Goal: Information Seeking & Learning: Learn about a topic

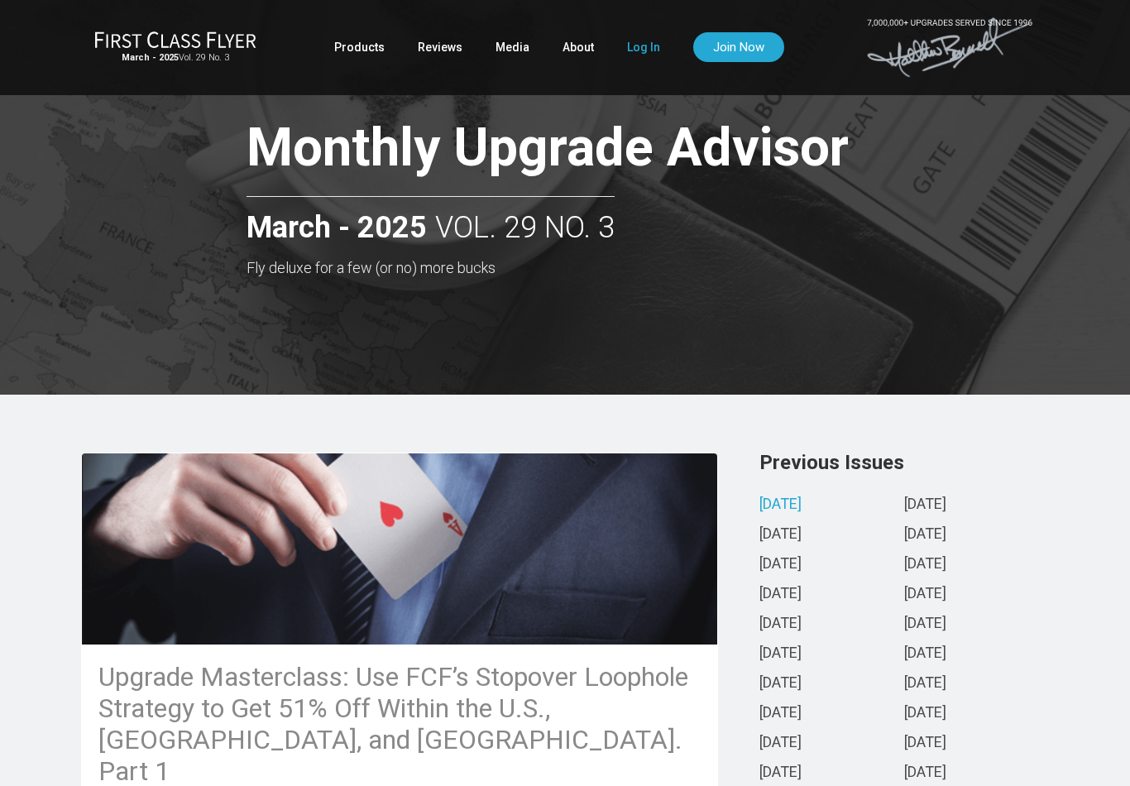
click at [638, 52] on link "Log In" at bounding box center [643, 47] width 33 height 30
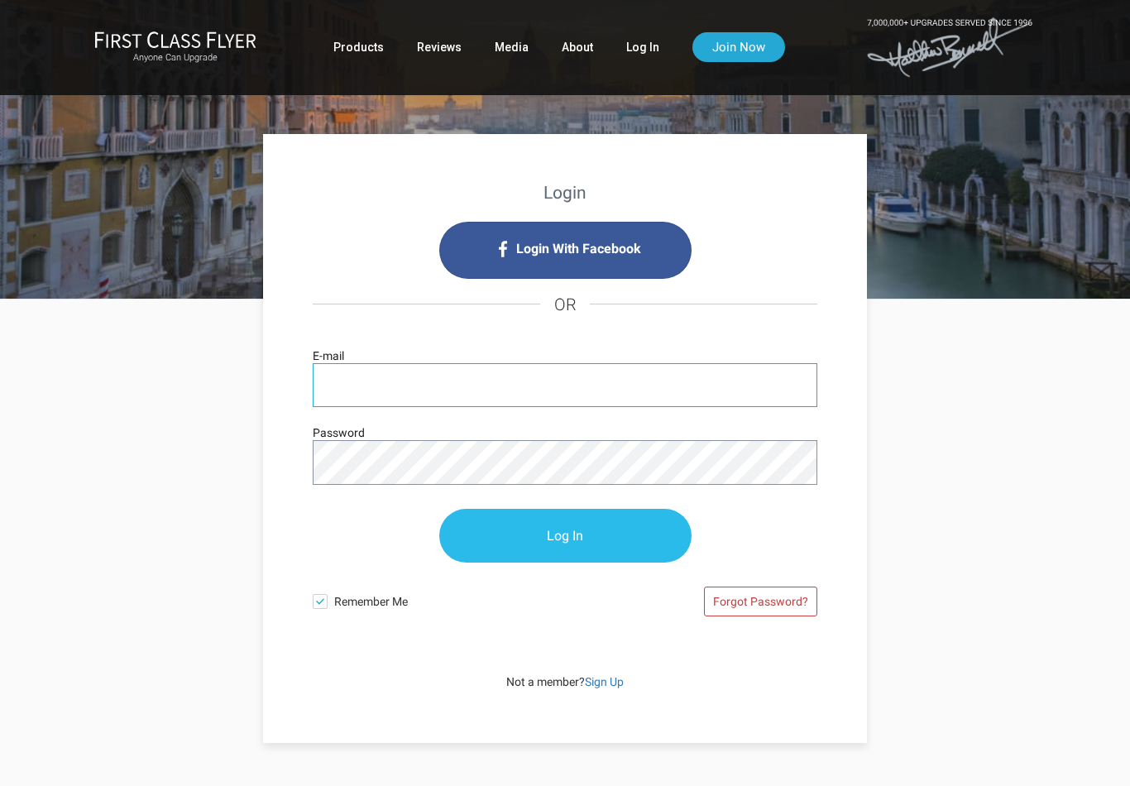
type input "scooper@mayerbrown.como"
click at [565, 536] on input "Log In" at bounding box center [565, 536] width 252 height 54
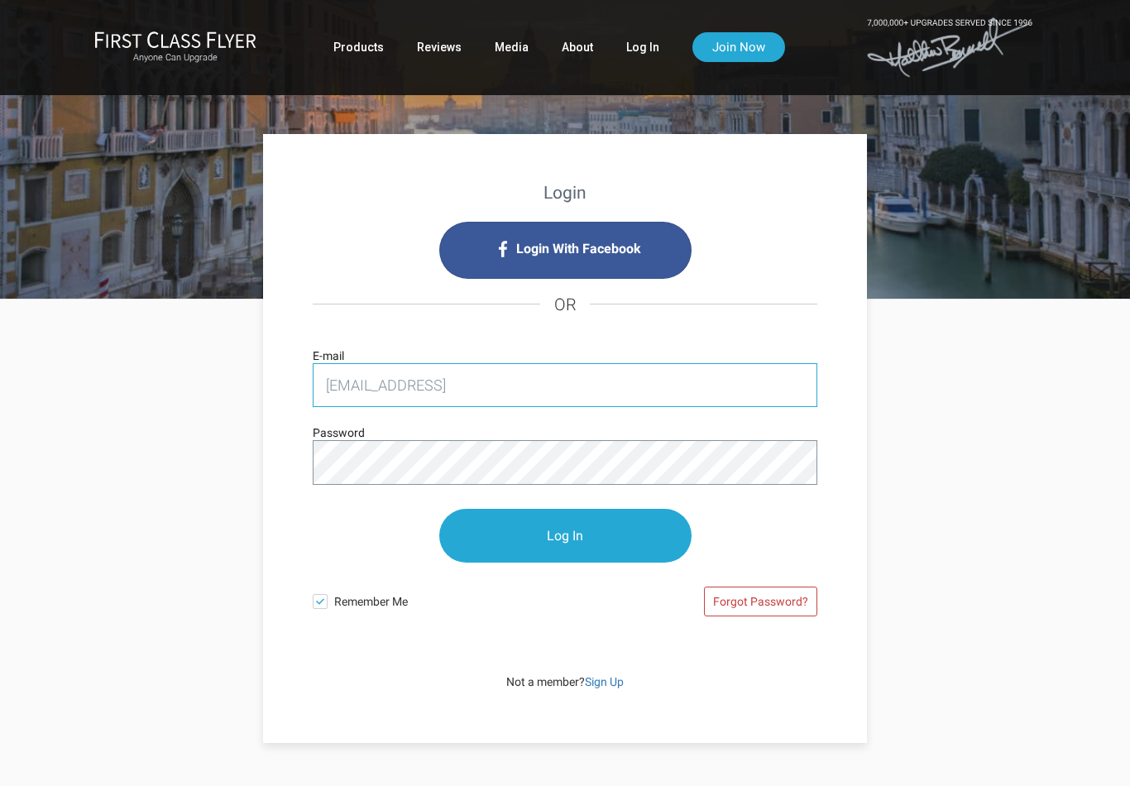
click at [544, 385] on input "scooper@mayerbrown.como" at bounding box center [565, 385] width 505 height 44
click at [524, 384] on input "scooper@mayerbrown.como" at bounding box center [565, 385] width 505 height 44
click at [512, 381] on input "scooper@mayerbrown.como" at bounding box center [565, 385] width 505 height 44
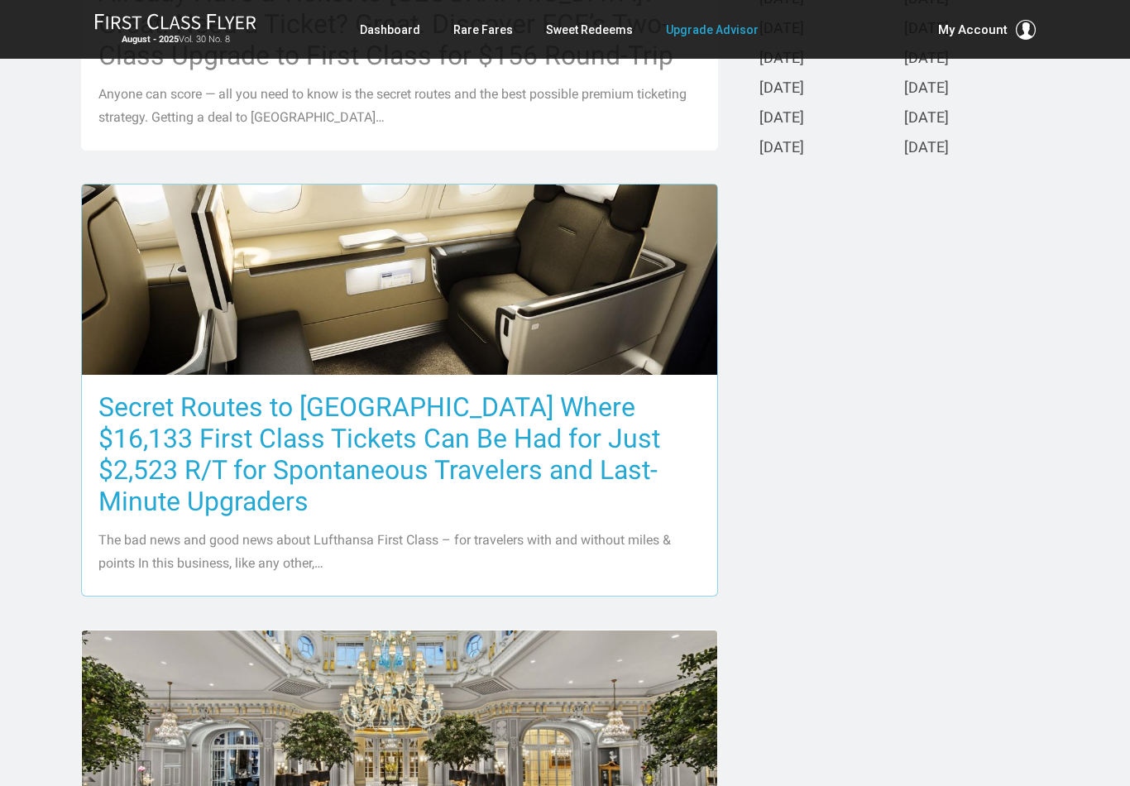
scroll to position [685, 0]
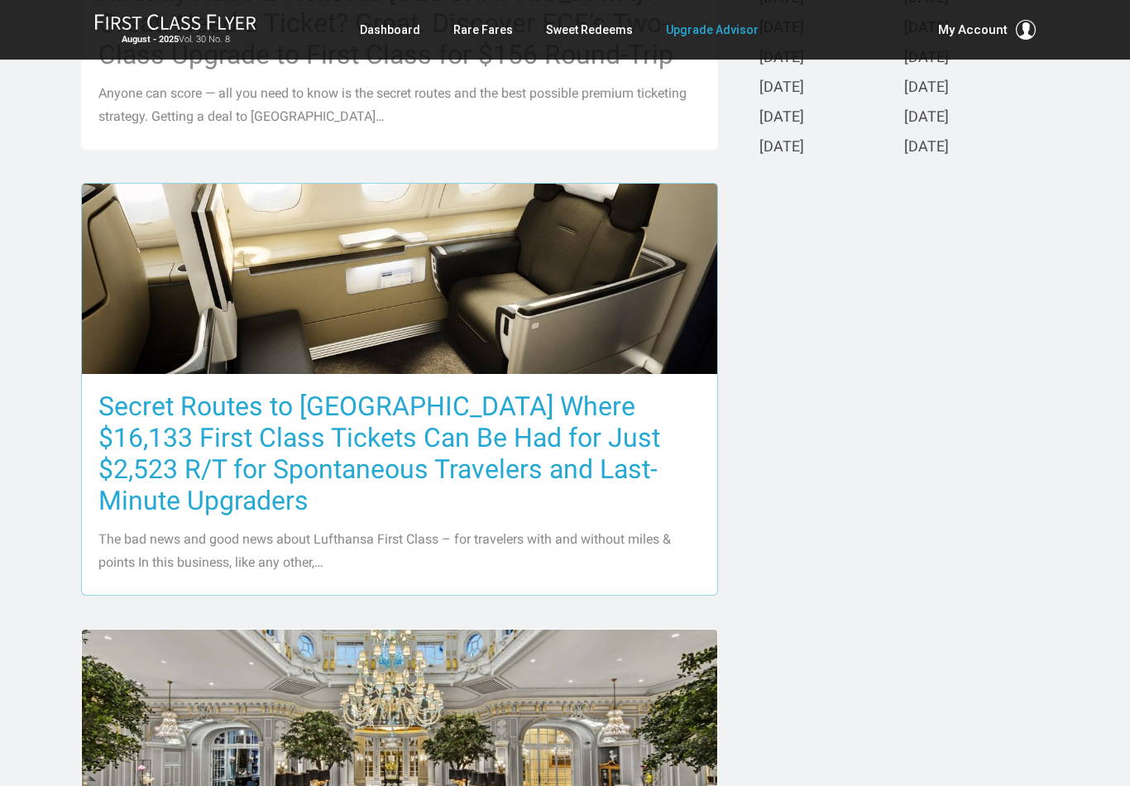
click at [304, 443] on h3 "Secret Routes to Europe Where $16,133 First Class Tickets Can Be Had for Just $…" at bounding box center [399, 453] width 602 height 126
click at [213, 483] on h3 "Secret Routes to Europe Where $16,133 First Class Tickets Can Be Had for Just $…" at bounding box center [399, 453] width 602 height 126
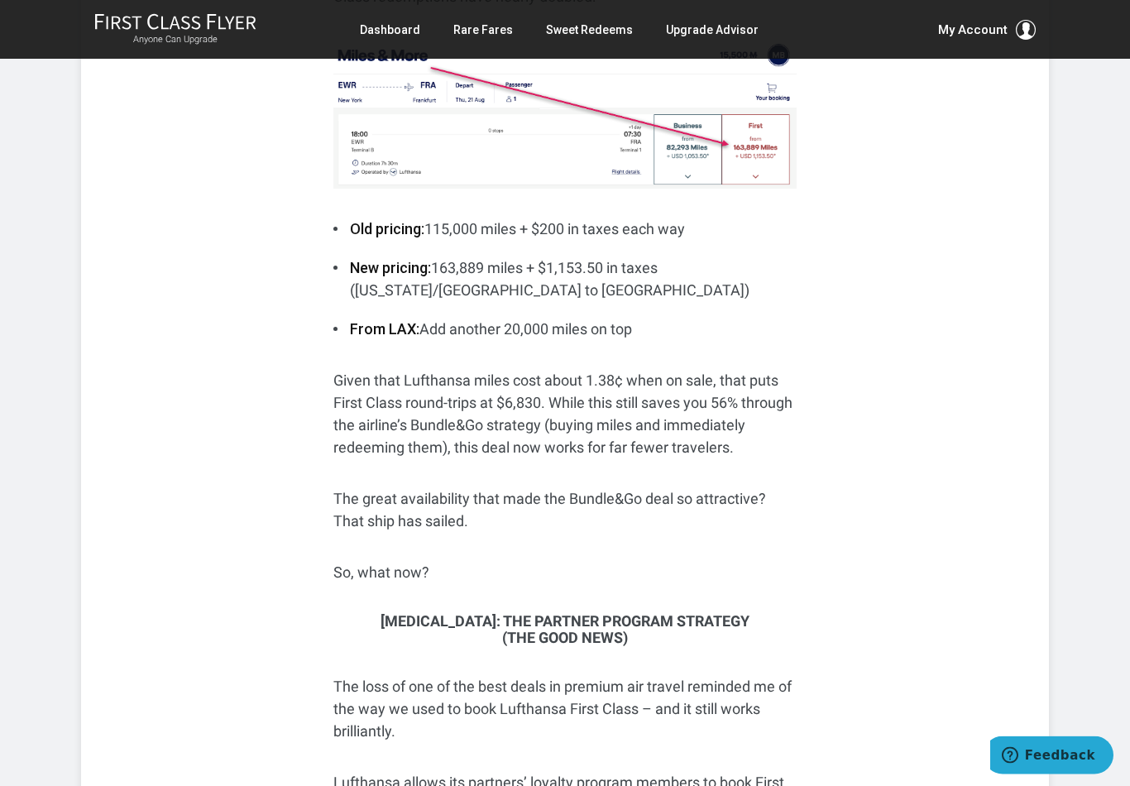
scroll to position [935, 0]
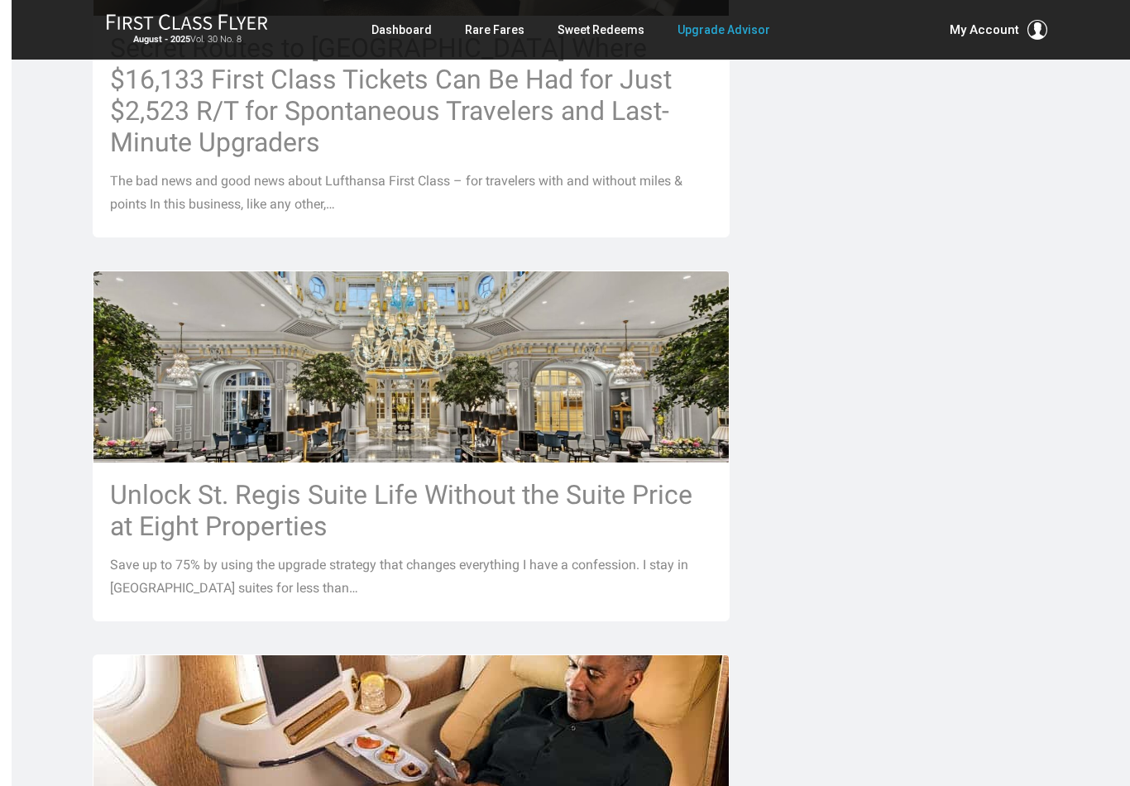
scroll to position [1050, 0]
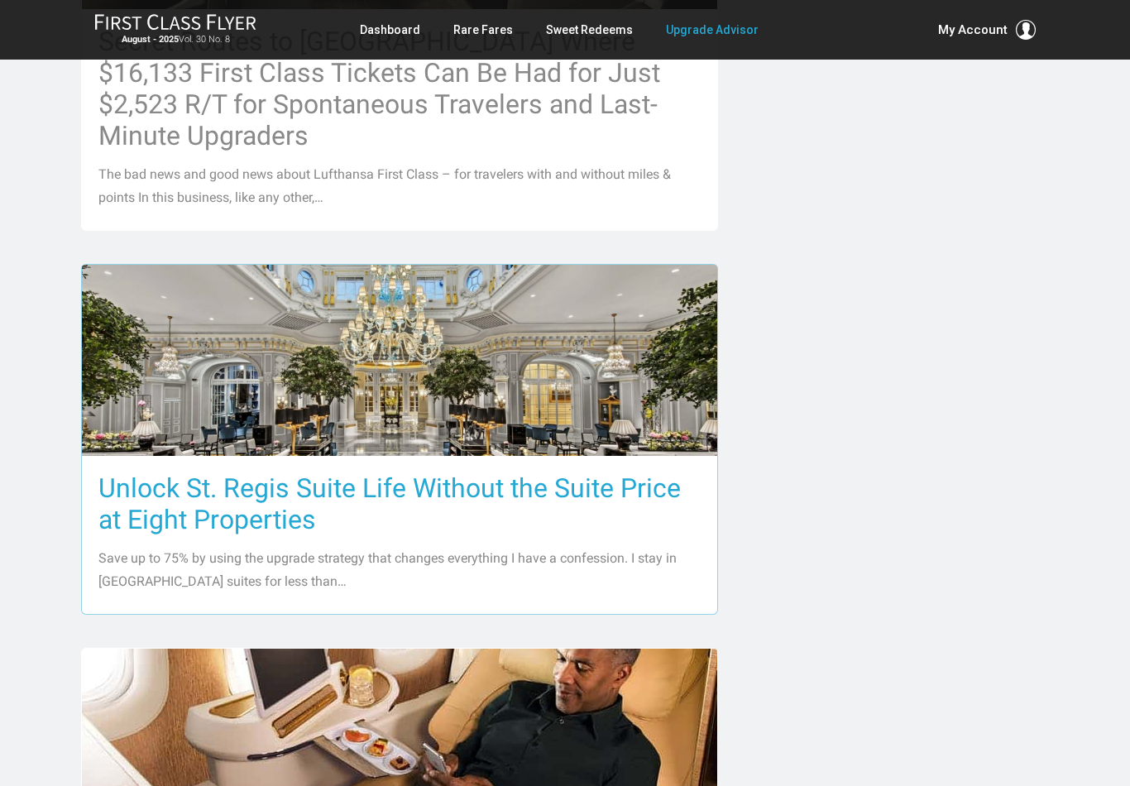
click at [201, 472] on h3 "Unlock St. Regis Suite Life Without the Suite Price at Eight Properties" at bounding box center [399, 503] width 602 height 63
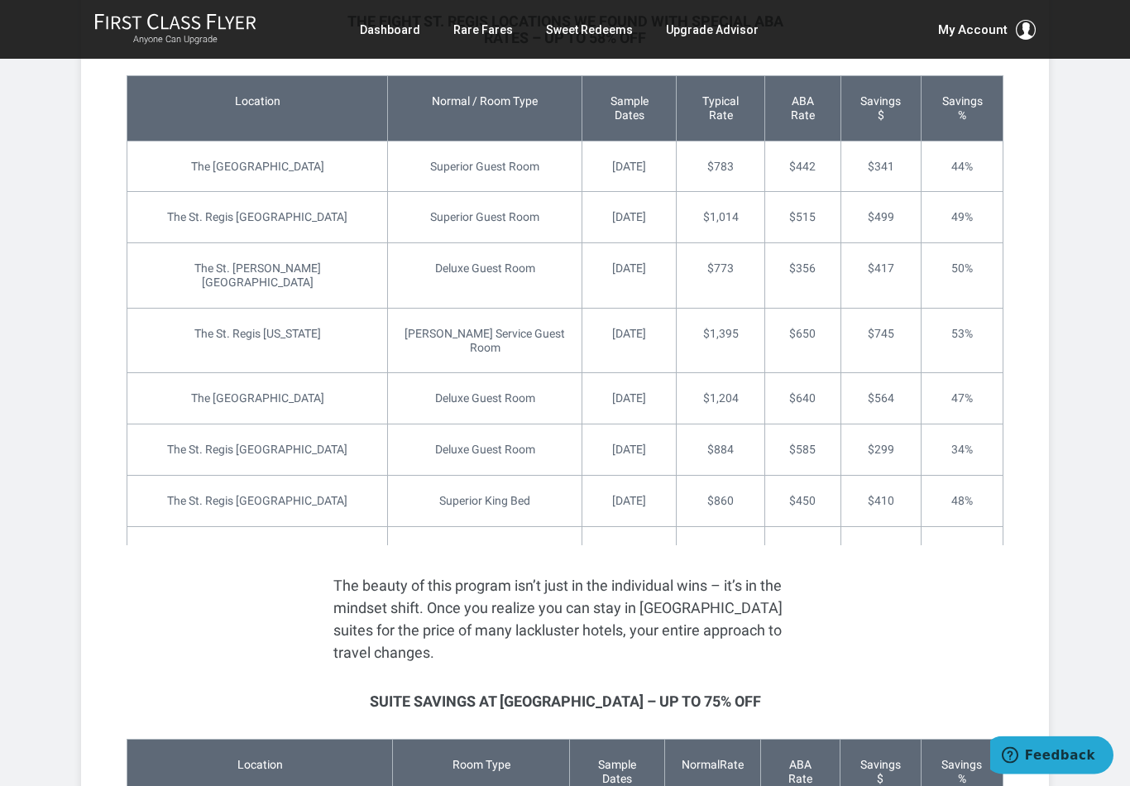
scroll to position [2713, 0]
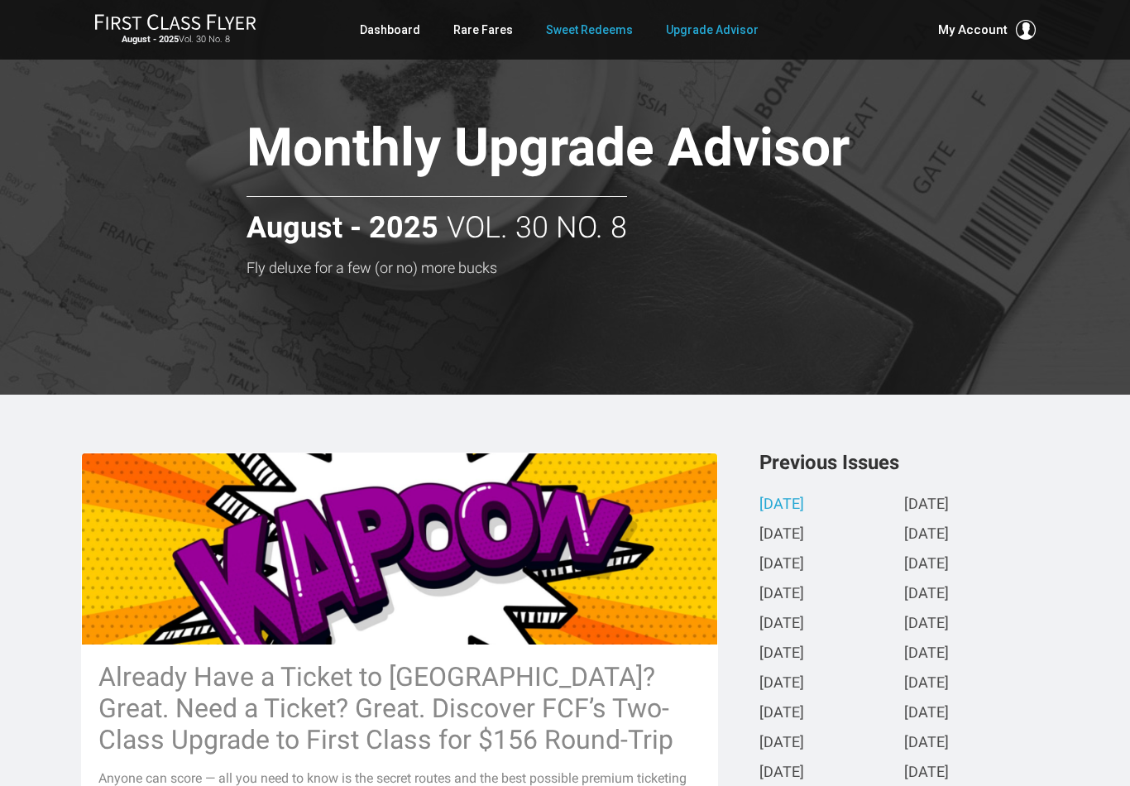
click at [605, 31] on link "Sweet Redeems" at bounding box center [589, 30] width 87 height 30
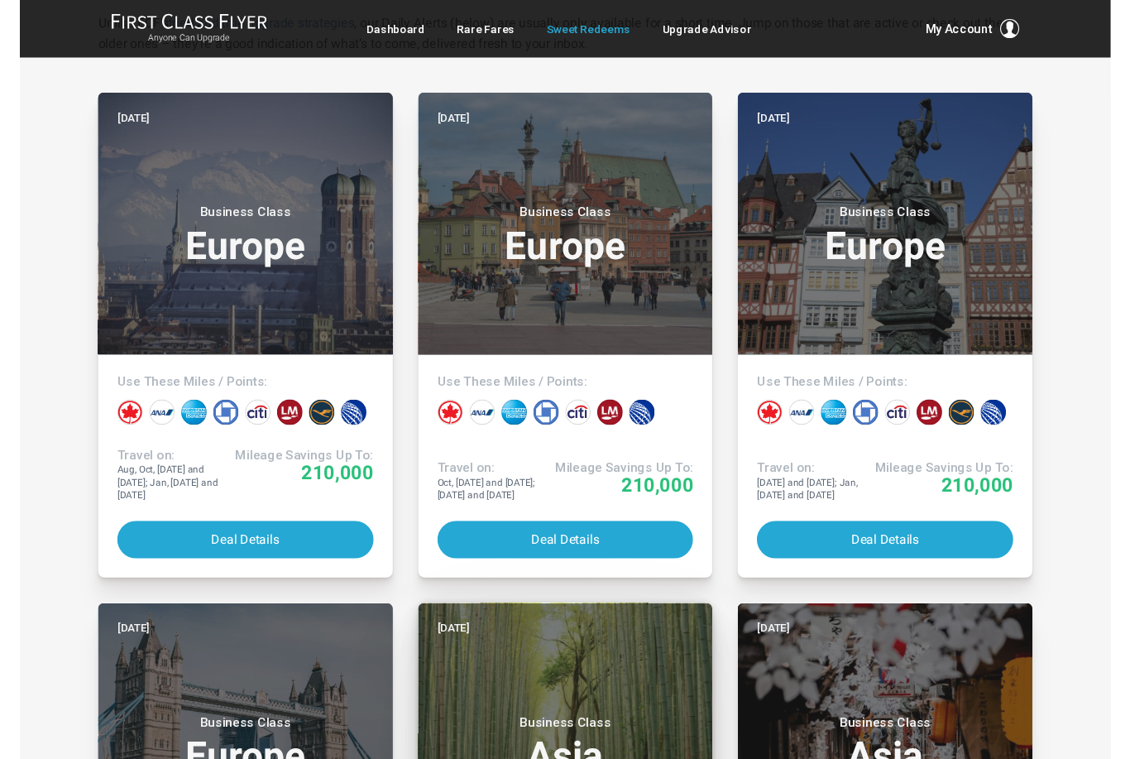
scroll to position [281, 0]
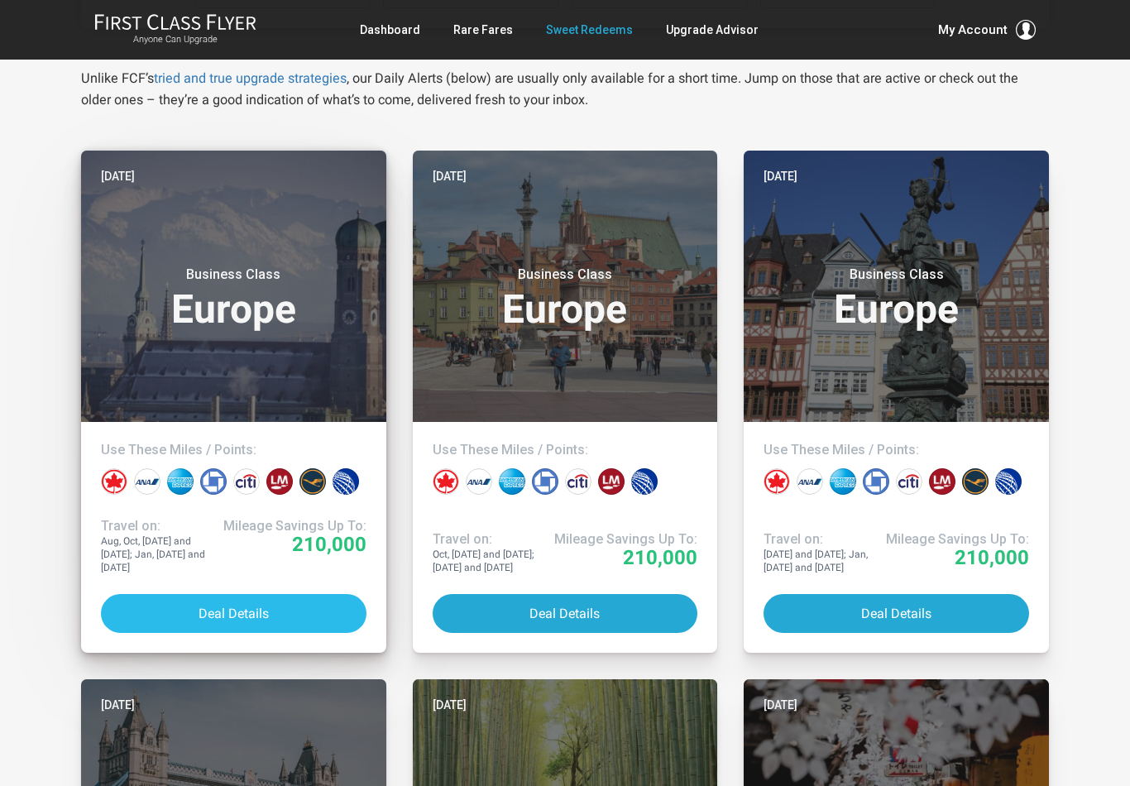
click at [280, 616] on button "Deal Details" at bounding box center [234, 613] width 266 height 39
